Goal: Transaction & Acquisition: Purchase product/service

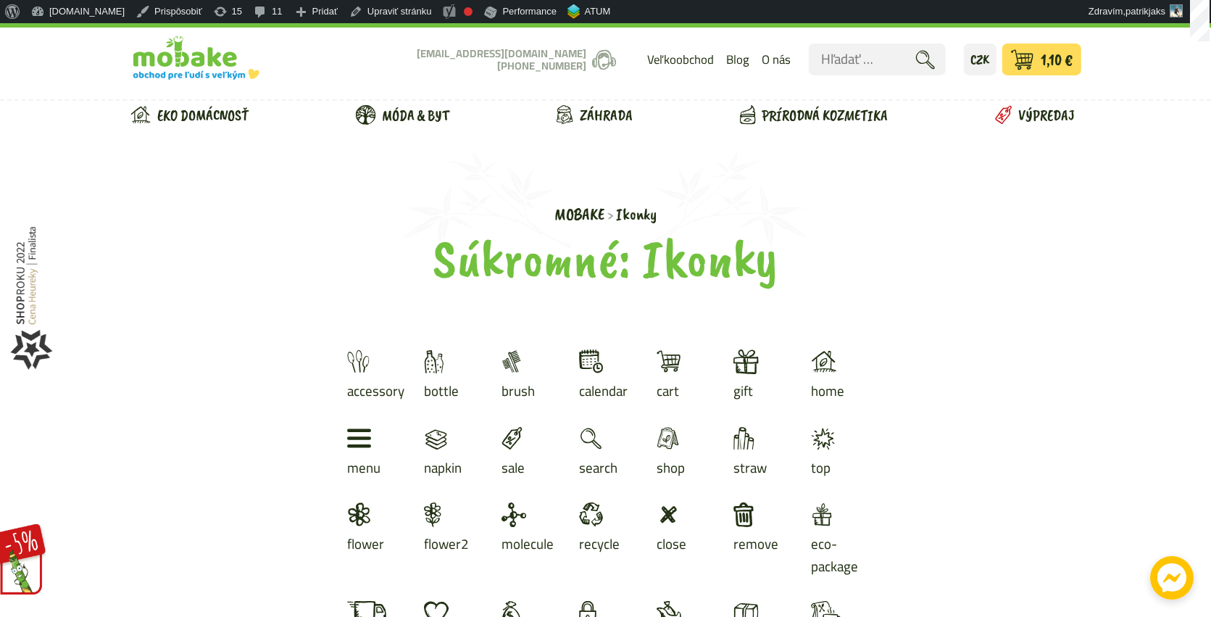
click at [162, 42] on img "Logo Mobake.sk, prejsť na domovskú stránku." at bounding box center [184, 51] width 109 height 36
click at [899, 71] on input "Hľadať:" at bounding box center [877, 59] width 137 height 32
paste input "Súprava Spievajúcich Misiek Yin&Yang Bielo-fialová 10,7cm"
type input "Súprava Spievajúcich Misiek Yin&Yang Bielo-fialová 10,7cm"
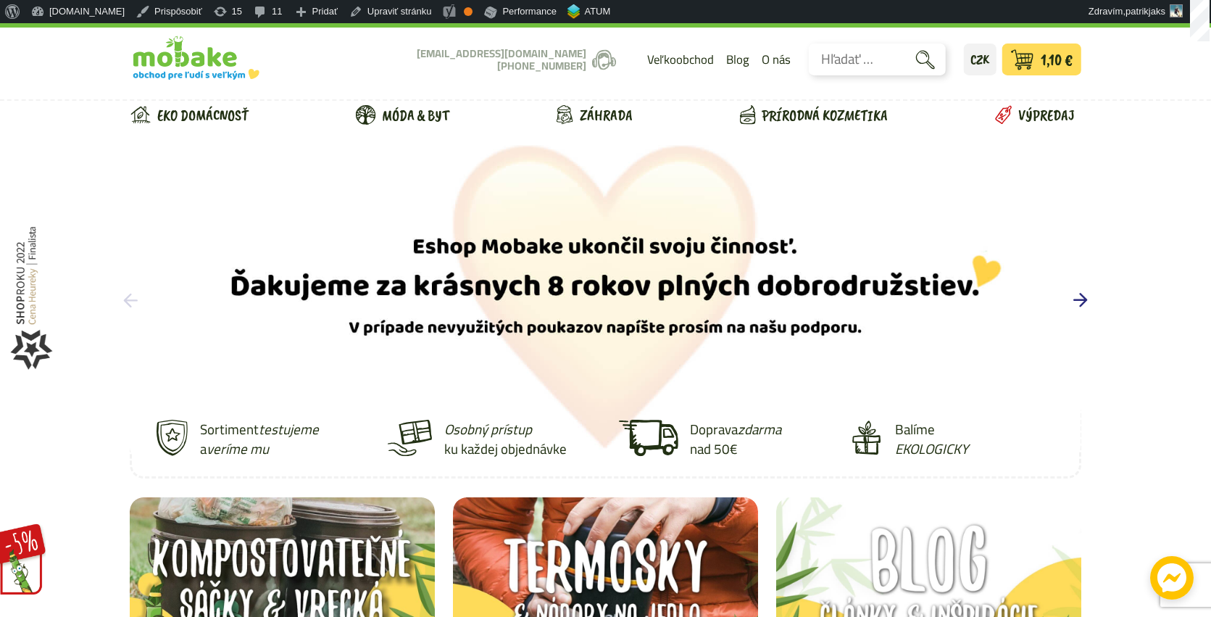
click at [891, 62] on input "Hľadať:" at bounding box center [877, 59] width 137 height 32
paste input "Súprava Spievajúcich Misiek Yin&Yang Bielo-fialová 10,7cm"
type input "Súprava Spievajúcich Misiek Yin&Yang Bielo-fialová 10,7cm"
click at [909, 43] on button "Odoslať vyhľadávací formulár" at bounding box center [925, 59] width 32 height 32
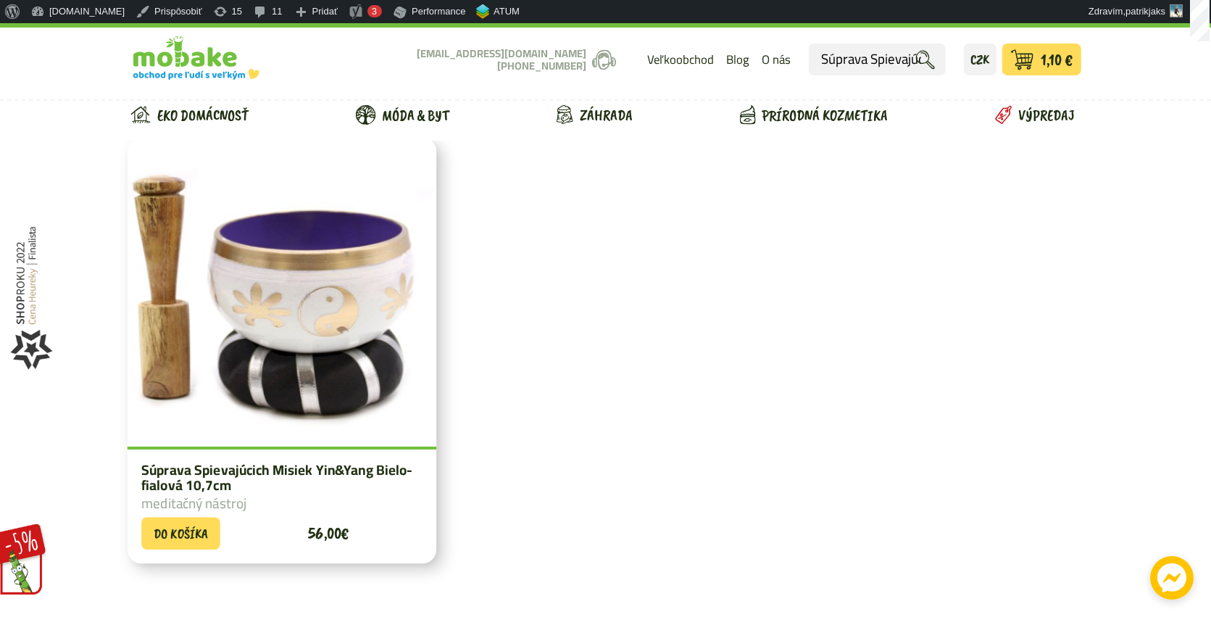
click at [375, 316] on img at bounding box center [282, 292] width 309 height 309
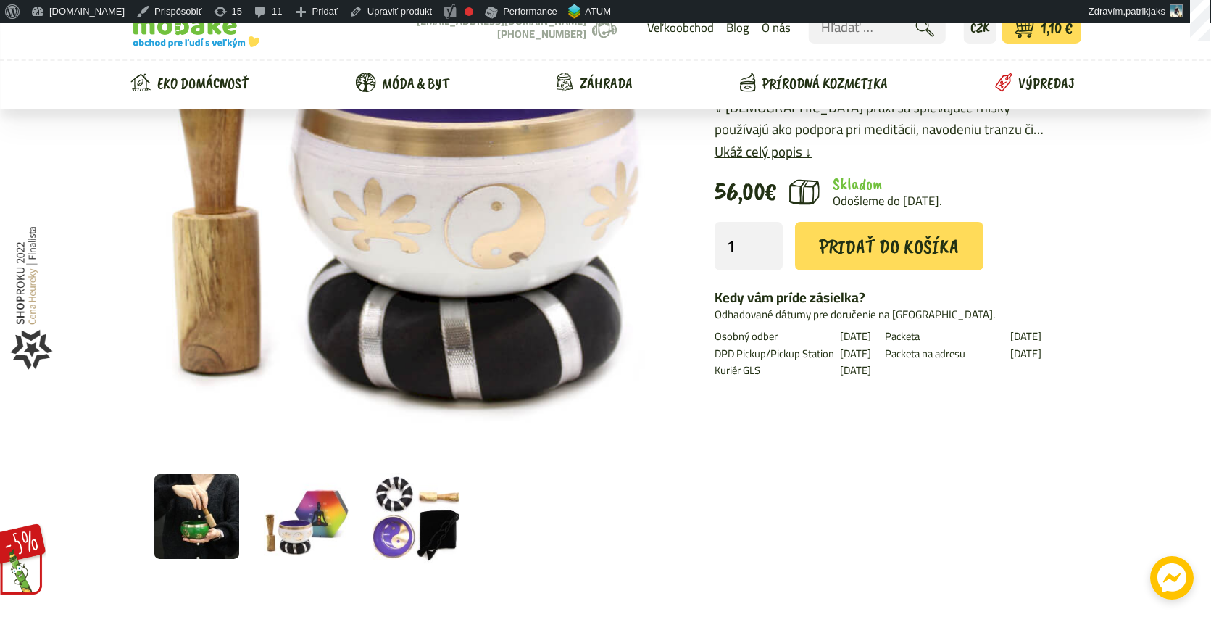
scroll to position [256, 0]
click at [342, 526] on img at bounding box center [306, 516] width 87 height 87
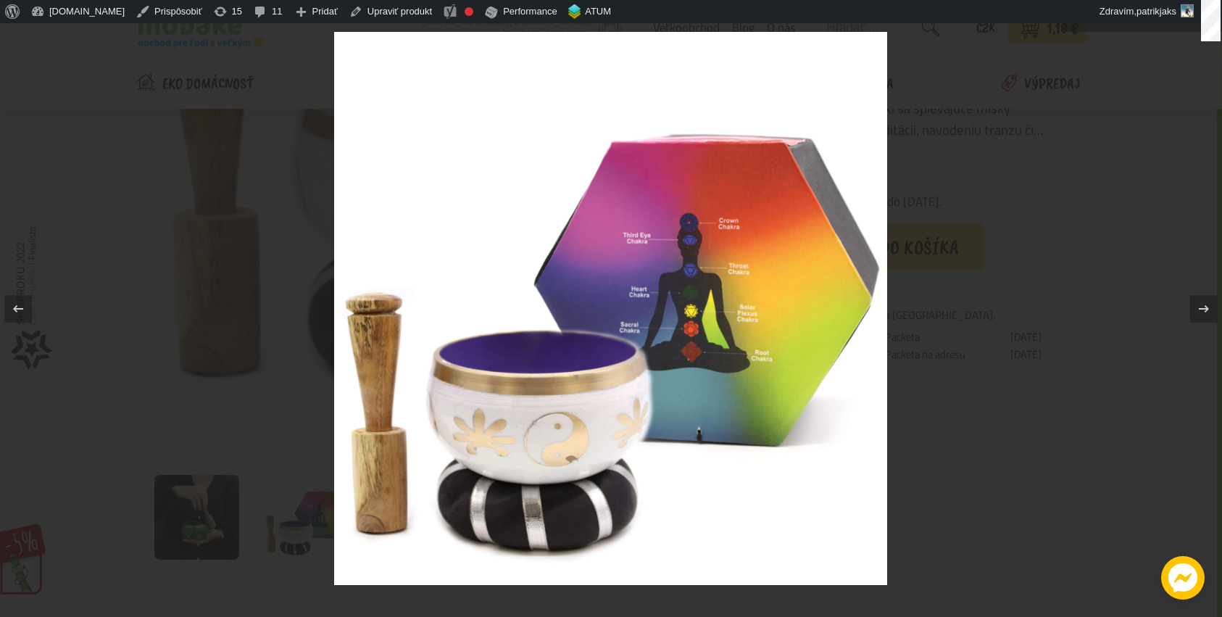
click at [953, 393] on div at bounding box center [611, 308] width 1222 height 617
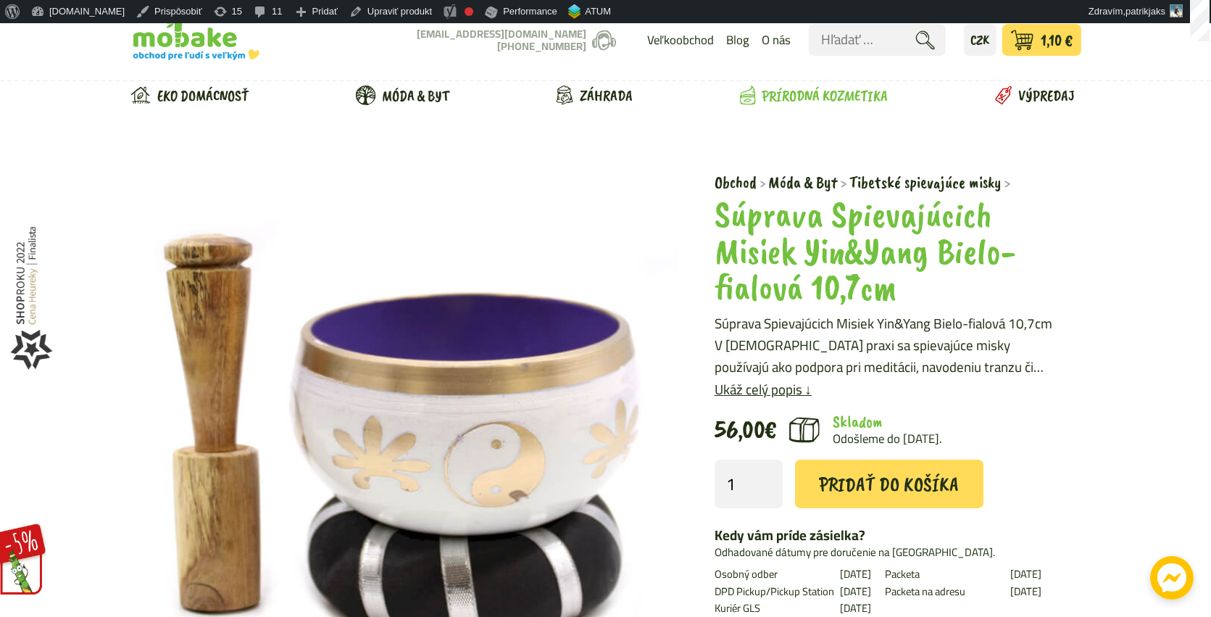
scroll to position [0, 0]
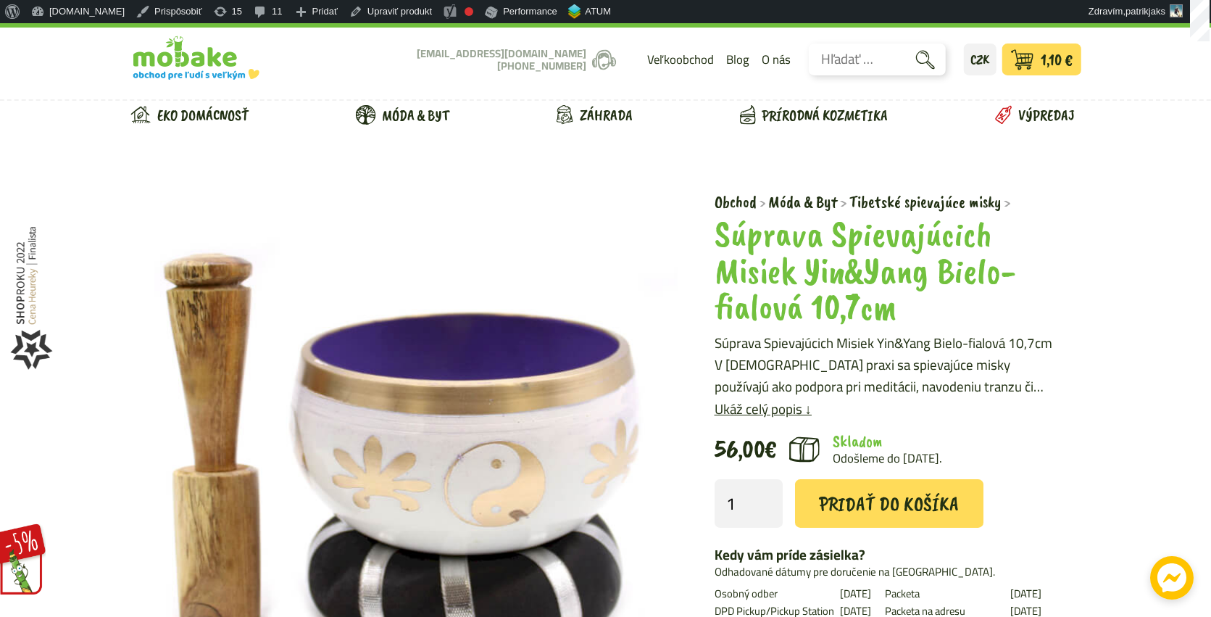
click at [884, 50] on input "Hľadať:" at bounding box center [877, 59] width 137 height 32
paste input "Machovy Obraz Strom zivota Simple S Walnut 30 cm"
type input "Machovy Obraz Strom zivota Simple S Walnut 30 cm"
click at [909, 43] on button "Odoslať vyhľadávací formulár" at bounding box center [925, 59] width 32 height 32
